Goal: Navigation & Orientation: Find specific page/section

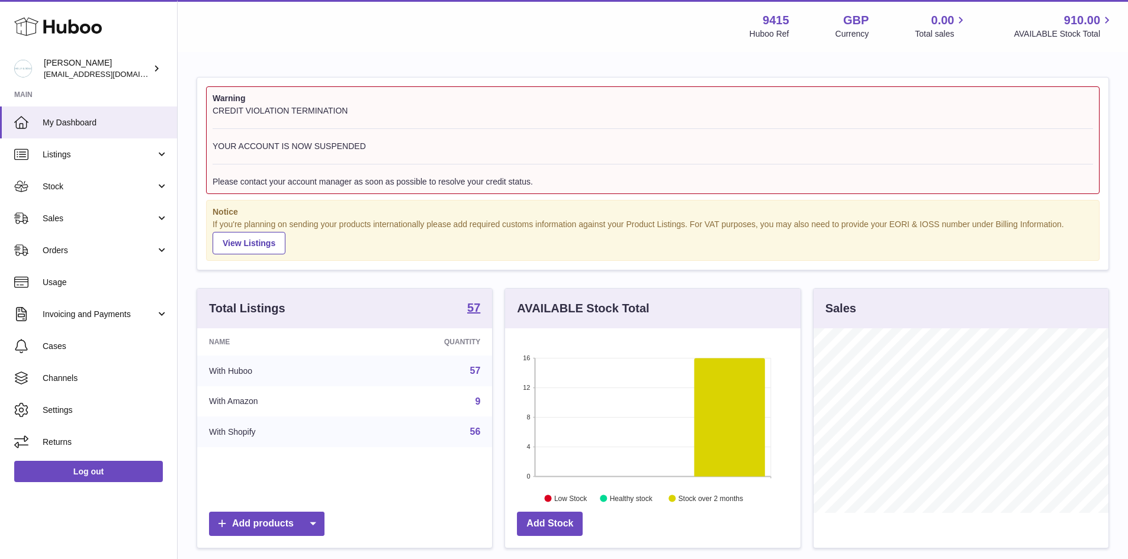
scroll to position [185, 295]
click at [107, 159] on span "Listings" at bounding box center [99, 154] width 113 height 11
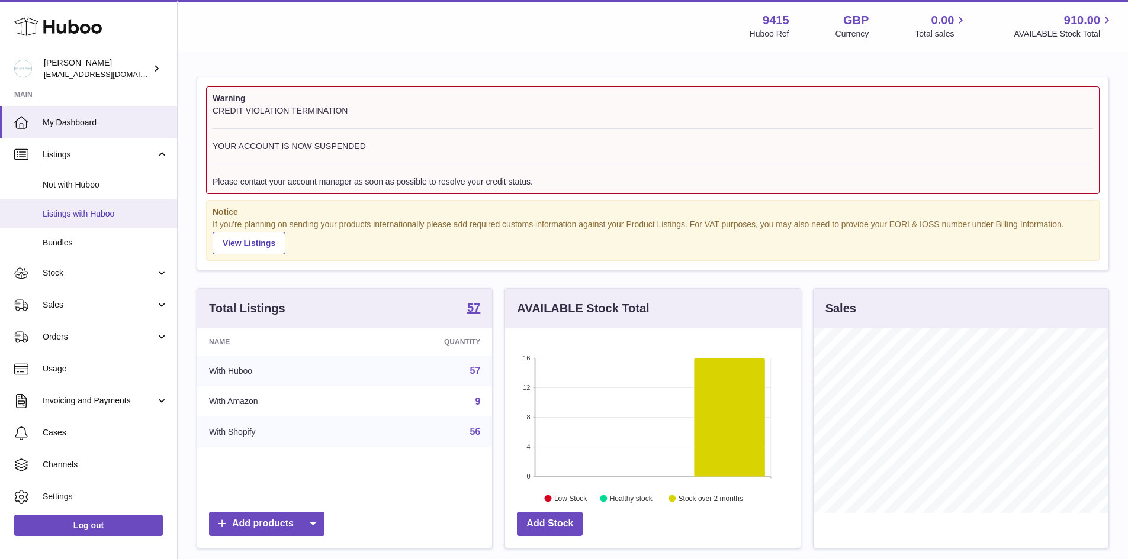
click at [109, 215] on span "Listings with Huboo" at bounding box center [105, 213] width 125 height 11
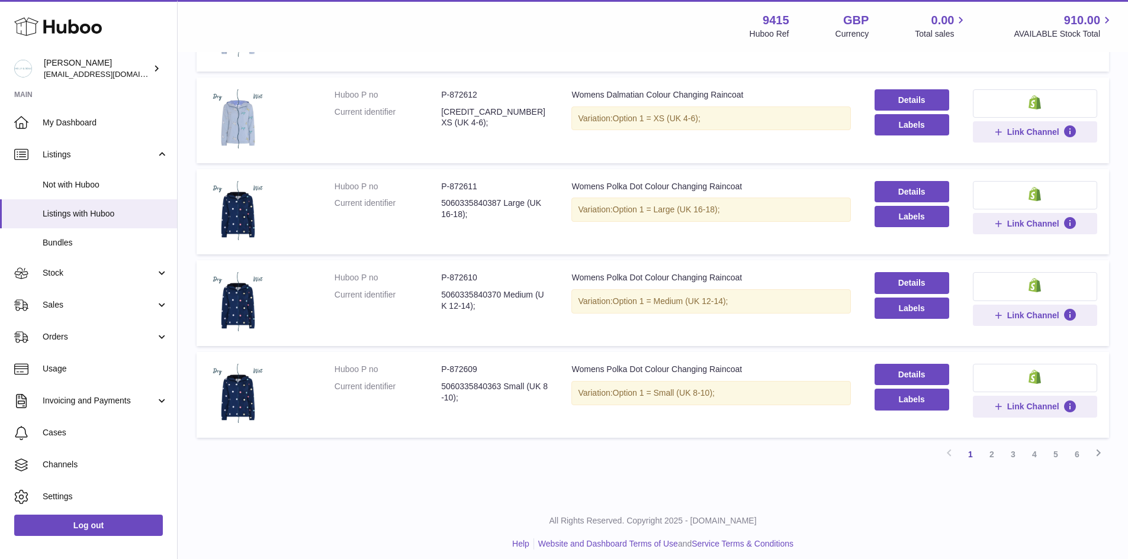
scroll to position [691, 0]
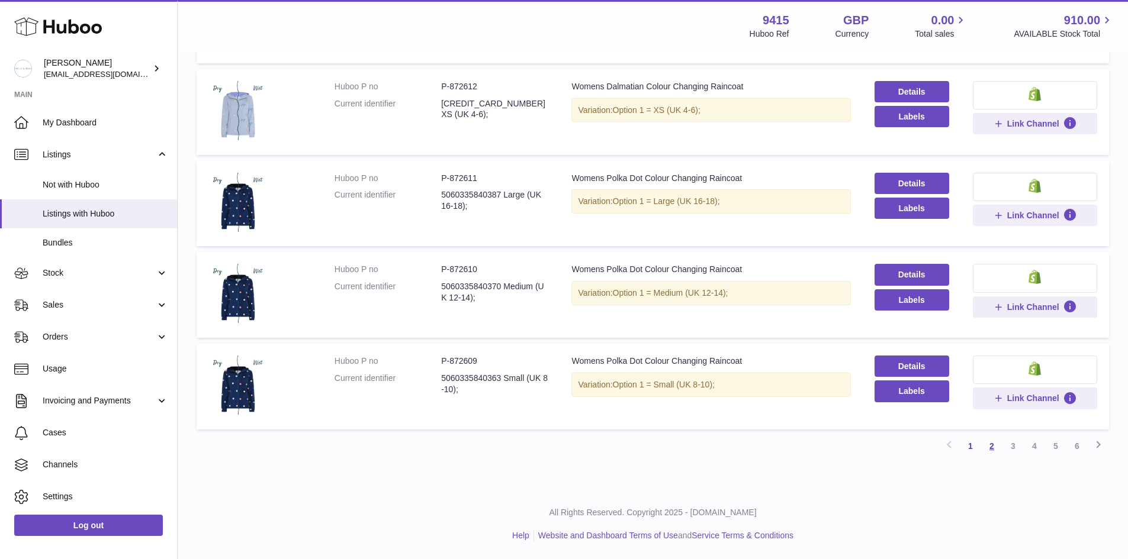
click at [994, 447] on link "2" at bounding box center [991, 446] width 21 height 21
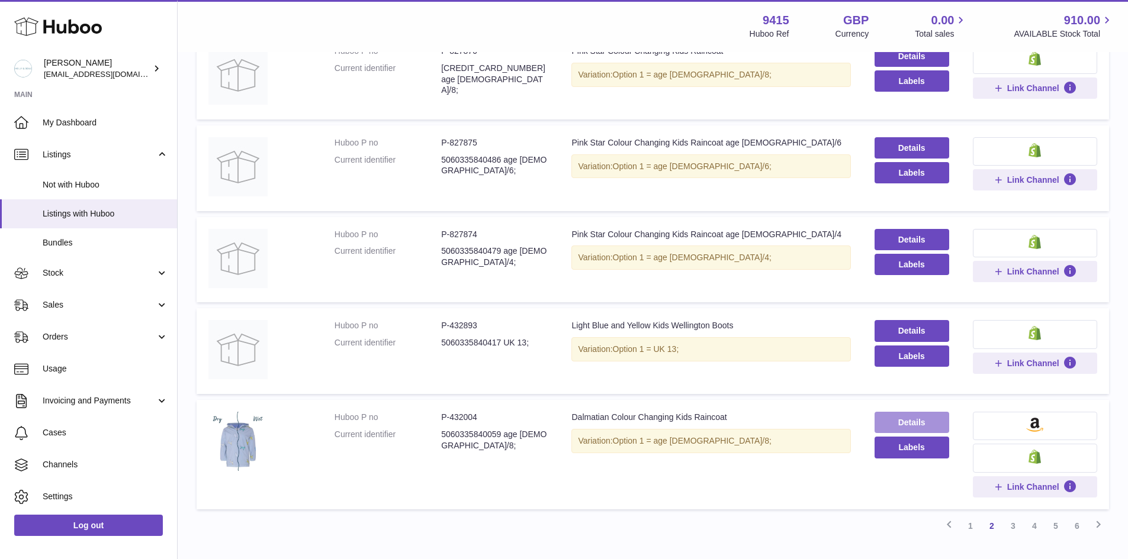
scroll to position [645, 0]
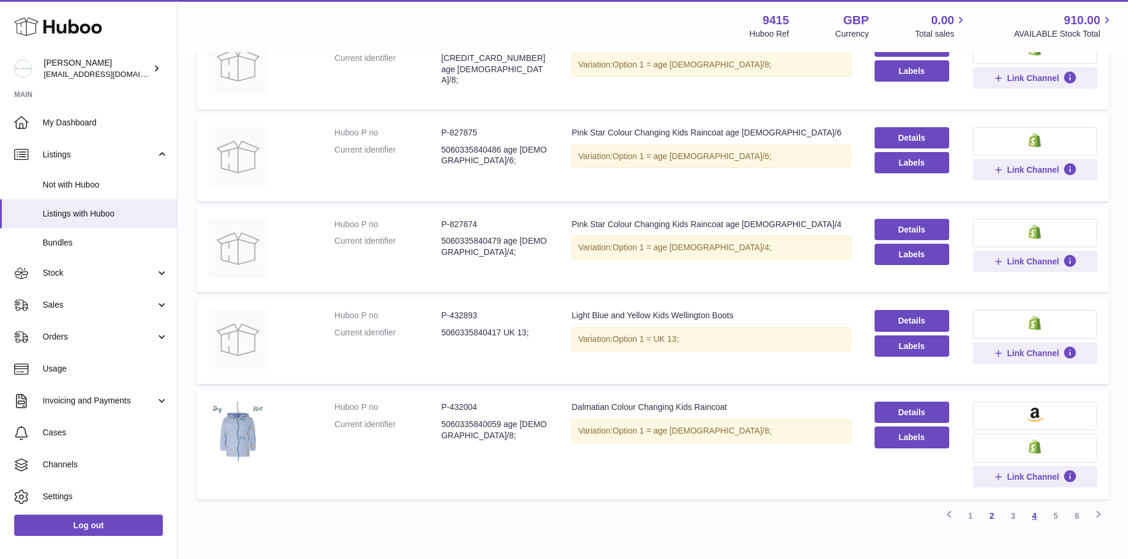
click at [1036, 519] on link "4" at bounding box center [1033, 515] width 21 height 21
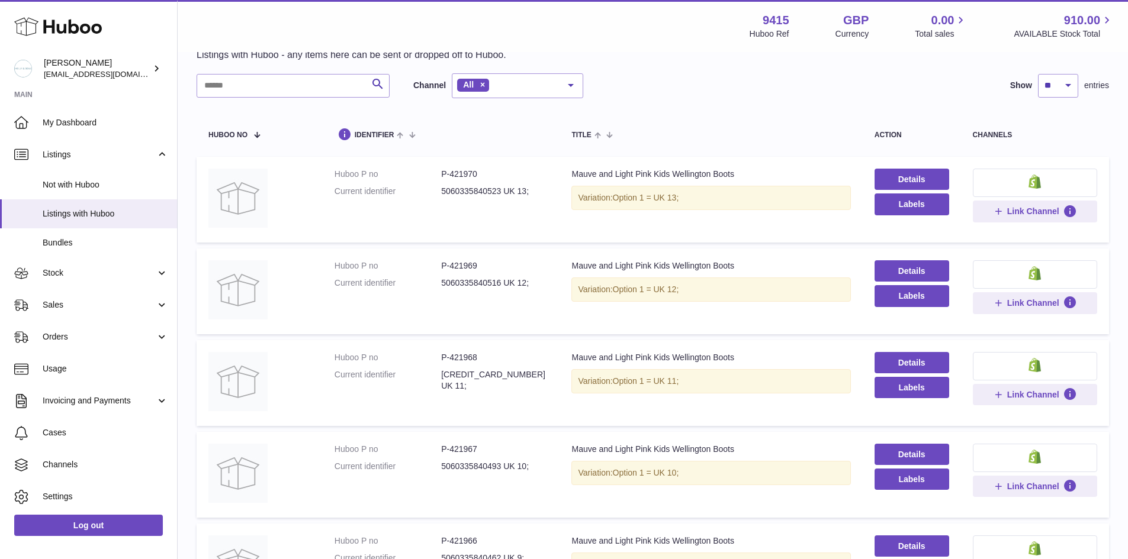
scroll to position [112, 0]
